Goal: Task Accomplishment & Management: Use online tool/utility

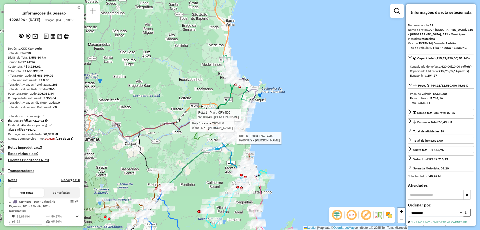
select select "**********"
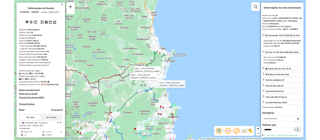
scroll to position [185, 0]
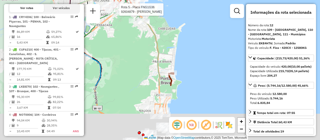
drag, startPoint x: 140, startPoint y: 75, endPoint x: 239, endPoint y: 5, distance: 122.0
click at [239, 5] on div "Rota 5 - Placa FNG1G36 92604879 - [PERSON_NAME] 1 - Placa CRY4I06 92608748 - WI…" at bounding box center [160, 70] width 320 height 140
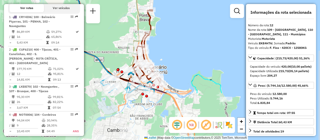
drag, startPoint x: 228, startPoint y: 68, endPoint x: 207, endPoint y: 7, distance: 64.3
click at [207, 7] on div "Rota 5 - Placa FNG1G36 92604879 - [PERSON_NAME] 1 - Placa CRY4I06 92608748 - WI…" at bounding box center [160, 70] width 320 height 140
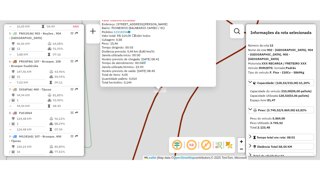
scroll to position [543, 0]
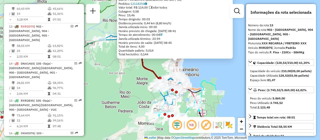
drag, startPoint x: 141, startPoint y: 87, endPoint x: 92, endPoint y: 50, distance: 61.2
click at [92, 50] on div "92600549 - MERCADO VITORINO LTD Valor máximo excedido Endereço: [STREET_ADDRESS…" at bounding box center [160, 70] width 320 height 140
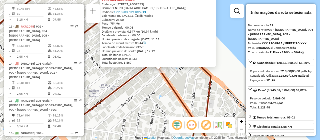
click at [183, 81] on div "92604667 - [PERSON_NAME] Valor máximo excedido Endereço: AV BRASIL 2890 Bairro:…" at bounding box center [160, 70] width 320 height 140
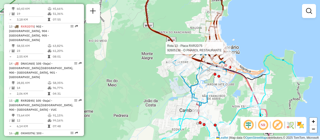
select select "**********"
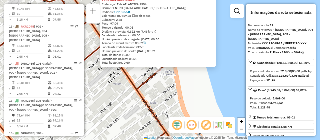
click at [145, 82] on icon at bounding box center [74, 70] width 213 height 168
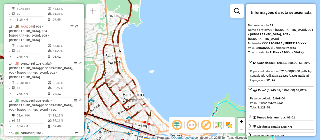
click at [135, 84] on icon at bounding box center [126, 55] width 58 height 139
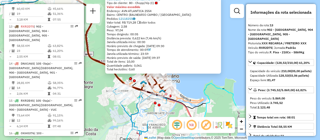
click at [250, 84] on div "Capacidade do veículo: 210,00 (05,00 pallets) Capacidade Utilizada: 128,53 (03,…" at bounding box center [281, 76] width 66 height 18
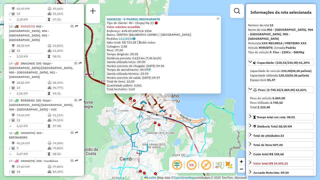
click at [219, 17] on span "×" at bounding box center [218, 19] width 2 height 4
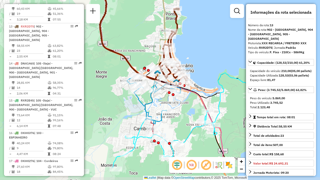
drag, startPoint x: 190, startPoint y: 104, endPoint x: 204, endPoint y: 74, distance: 33.3
click at [204, 74] on div "Janela de atendimento Grade de atendimento Capacidade Transportadoras Veículos …" at bounding box center [160, 90] width 320 height 180
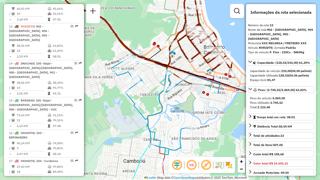
drag, startPoint x: 148, startPoint y: 116, endPoint x: 184, endPoint y: 111, distance: 36.4
click at [209, 97] on div at bounding box center [211, 92] width 5 height 9
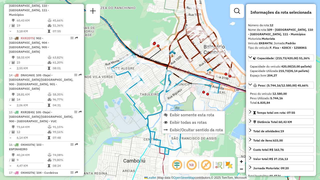
scroll to position [510, 0]
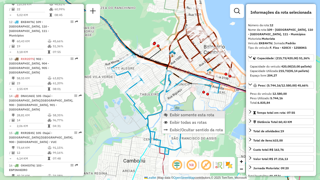
click at [171, 115] on span "Exibir somente esta rota" at bounding box center [192, 115] width 45 height 4
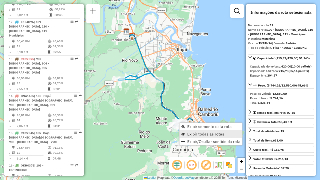
click at [188, 131] on link "Exibir todas as rotas" at bounding box center [211, 134] width 63 height 8
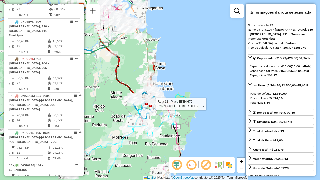
drag, startPoint x: 202, startPoint y: 133, endPoint x: 156, endPoint y: 104, distance: 54.1
click at [156, 104] on div at bounding box center [154, 104] width 13 height 5
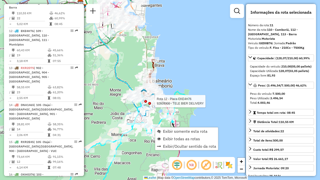
scroll to position [482, 0]
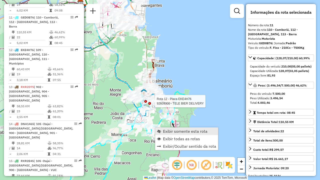
click at [183, 132] on span "Exibir somente esta rota" at bounding box center [185, 131] width 45 height 4
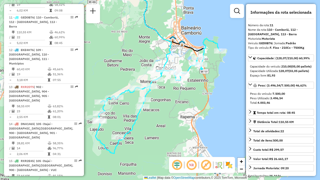
drag, startPoint x: 163, startPoint y: 122, endPoint x: 175, endPoint y: 120, distance: 11.7
click at [175, 120] on div "Janela de atendimento Grade de atendimento Capacidade Transportadoras Veículos …" at bounding box center [160, 90] width 320 height 180
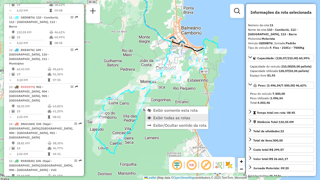
click at [154, 116] on span "Exibir todas as rotas" at bounding box center [171, 118] width 37 height 4
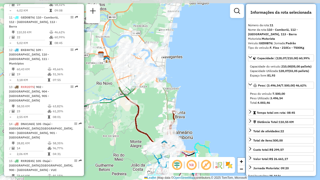
drag, startPoint x: 149, startPoint y: 49, endPoint x: 141, endPoint y: 153, distance: 104.4
click at [141, 153] on div "Janela de atendimento Grade de atendimento Capacidade Transportadoras Veículos …" at bounding box center [160, 90] width 320 height 180
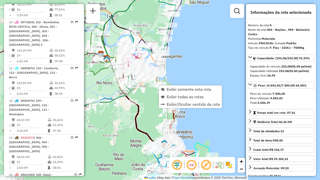
scroll to position [315, 0]
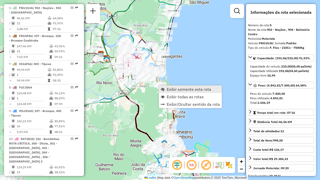
click at [164, 89] on span "Exibir somente esta rota" at bounding box center [163, 89] width 4 height 4
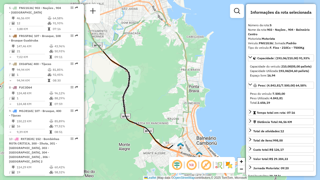
drag, startPoint x: 189, startPoint y: 89, endPoint x: 156, endPoint y: 60, distance: 43.6
click at [156, 60] on div "Janela de atendimento Grade de atendimento Capacidade Transportadoras Veículos …" at bounding box center [160, 90] width 320 height 180
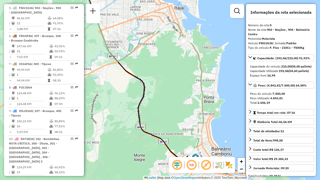
drag, startPoint x: 158, startPoint y: 64, endPoint x: 183, endPoint y: 85, distance: 32.7
click at [183, 85] on div "Janela de atendimento Grade de atendimento Capacidade Transportadoras Veículos …" at bounding box center [160, 90] width 320 height 180
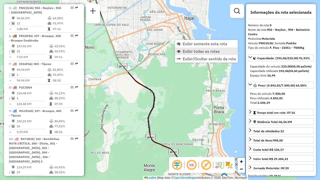
click at [184, 49] on span "Exibir todas as rotas" at bounding box center [201, 51] width 37 height 4
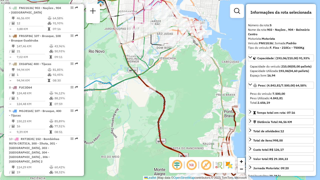
drag, startPoint x: 175, startPoint y: 74, endPoint x: 193, endPoint y: 86, distance: 21.8
click at [193, 86] on div "Janela de atendimento Grade de atendimento Capacidade Transportadoras Veículos …" at bounding box center [160, 90] width 320 height 180
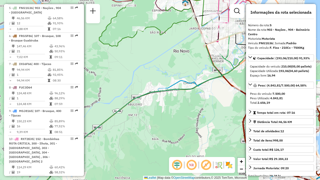
drag, startPoint x: 125, startPoint y: 73, endPoint x: 202, endPoint y: 64, distance: 77.5
click at [202, 64] on div "Janela de atendimento Grade de atendimento Capacidade Transportadoras Veículos …" at bounding box center [160, 90] width 320 height 180
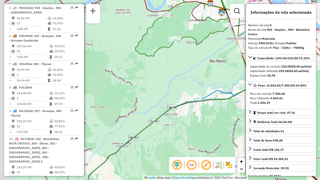
drag, startPoint x: 148, startPoint y: 59, endPoint x: 185, endPoint y: 69, distance: 38.6
click at [185, 69] on div "Janela de atendimento Grade de atendimento Capacidade Transportadoras Veículos …" at bounding box center [160, 90] width 320 height 180
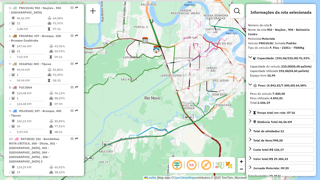
drag, startPoint x: 200, startPoint y: 56, endPoint x: 123, endPoint y: 92, distance: 85.2
click at [123, 92] on div "Janela de atendimento Grade de atendimento Capacidade Transportadoras Veículos …" at bounding box center [160, 90] width 320 height 180
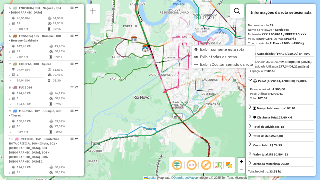
scroll to position [560, 0]
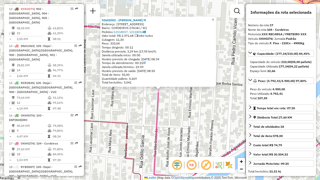
click at [214, 20] on span "×" at bounding box center [213, 20] width 2 height 4
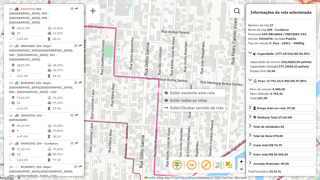
click at [172, 99] on span "Exibir todas as rotas" at bounding box center [188, 100] width 37 height 4
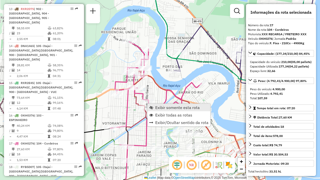
click at [165, 107] on span "Exibir somente esta rota" at bounding box center [177, 108] width 45 height 4
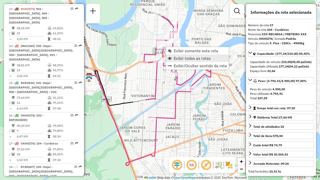
click at [177, 59] on span "Exibir todas as rotas" at bounding box center [192, 58] width 37 height 4
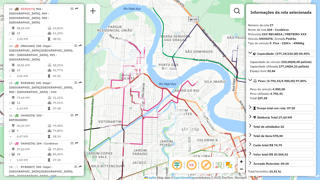
drag, startPoint x: 211, startPoint y: 56, endPoint x: 177, endPoint y: 83, distance: 43.7
click at [177, 83] on div "Janela de atendimento Grade de atendimento Capacidade Transportadoras Veículos …" at bounding box center [160, 90] width 320 height 180
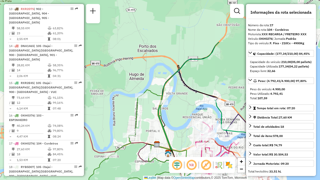
drag, startPoint x: 136, startPoint y: 29, endPoint x: 189, endPoint y: 89, distance: 79.7
click at [189, 89] on icon at bounding box center [193, 109] width 71 height 88
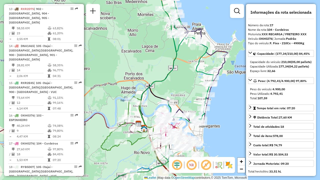
drag, startPoint x: 219, startPoint y: 54, endPoint x: 183, endPoint y: 72, distance: 39.8
click at [183, 72] on div "Janela de atendimento Grade de atendimento Capacidade Transportadoras Veículos …" at bounding box center [160, 90] width 320 height 180
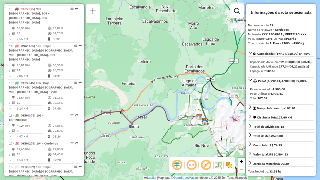
drag, startPoint x: 141, startPoint y: 64, endPoint x: 202, endPoint y: 57, distance: 61.2
click at [202, 57] on div "Janela de atendimento Grade de atendimento Capacidade Transportadoras Veículos …" at bounding box center [160, 90] width 320 height 180
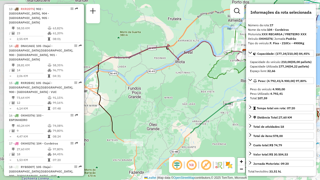
drag, startPoint x: 155, startPoint y: 134, endPoint x: 201, endPoint y: 69, distance: 79.4
click at [201, 69] on div "Janela de atendimento Grade de atendimento Capacidade Transportadoras Veículos …" at bounding box center [160, 90] width 320 height 180
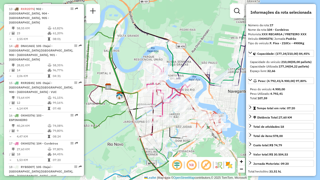
drag, startPoint x: 210, startPoint y: 59, endPoint x: 131, endPoint y: 101, distance: 89.6
click at [131, 101] on div "Janela de atendimento Grade de atendimento Capacidade Transportadoras Veículos …" at bounding box center [160, 90] width 320 height 180
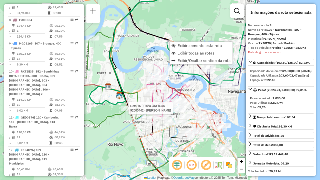
scroll to position [264, 0]
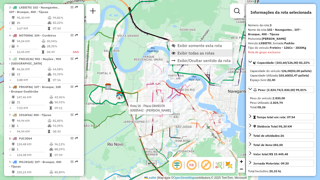
click at [183, 56] on link "Exibir todas as rotas" at bounding box center [201, 53] width 63 height 8
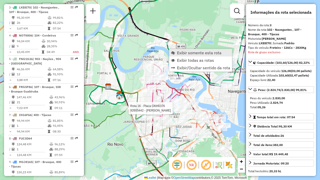
click at [177, 51] on span "Exibir somente esta rota" at bounding box center [199, 53] width 45 height 4
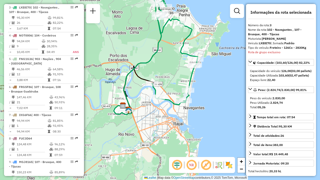
drag, startPoint x: 145, startPoint y: 158, endPoint x: 141, endPoint y: 108, distance: 50.2
click at [141, 108] on div "Janela de atendimento Grade de atendimento Capacidade Transportadoras Veículos …" at bounding box center [160, 90] width 320 height 180
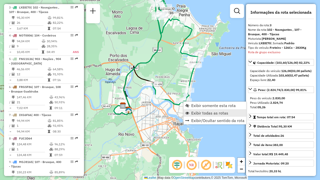
click at [201, 111] on span "Exibir todas as rotas" at bounding box center [209, 113] width 37 height 4
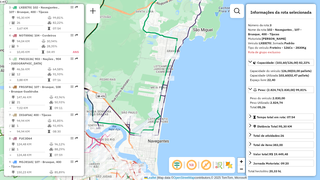
drag, startPoint x: 190, startPoint y: 59, endPoint x: 156, endPoint y: 66, distance: 35.0
click at [156, 66] on div "Janela de atendimento Grade de atendimento Capacidade Transportadoras Veículos …" at bounding box center [160, 90] width 320 height 180
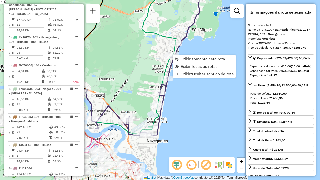
scroll to position [199, 0]
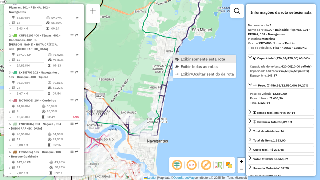
click at [180, 58] on link "Exibir somente esta rota" at bounding box center [204, 59] width 63 height 8
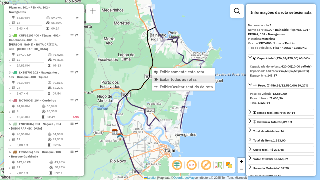
click at [159, 79] on link "Exibir todas as rotas" at bounding box center [183, 80] width 63 height 8
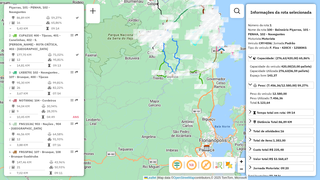
drag, startPoint x: 196, startPoint y: 85, endPoint x: 185, endPoint y: 23, distance: 63.3
click at [185, 23] on div "Rota 3 - Placa LXE8I70 92616760 - [PERSON_NAME] de atendimento Grade de atendim…" at bounding box center [160, 90] width 320 height 180
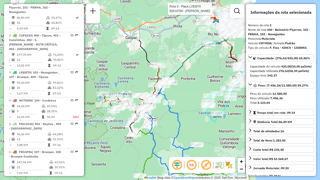
drag, startPoint x: 180, startPoint y: 33, endPoint x: 189, endPoint y: 91, distance: 58.3
click at [189, 91] on div "Rota 3 - Placa LXE8I70 92616760 - [PERSON_NAME] de atendimento Grade de atendim…" at bounding box center [160, 90] width 320 height 180
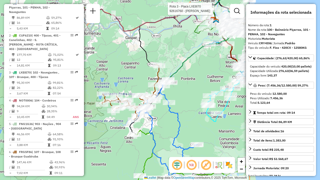
click at [178, 71] on icon at bounding box center [202, 55] width 74 height 54
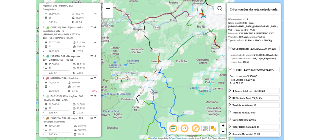
scroll to position [560, 0]
